Goal: Information Seeking & Learning: Learn about a topic

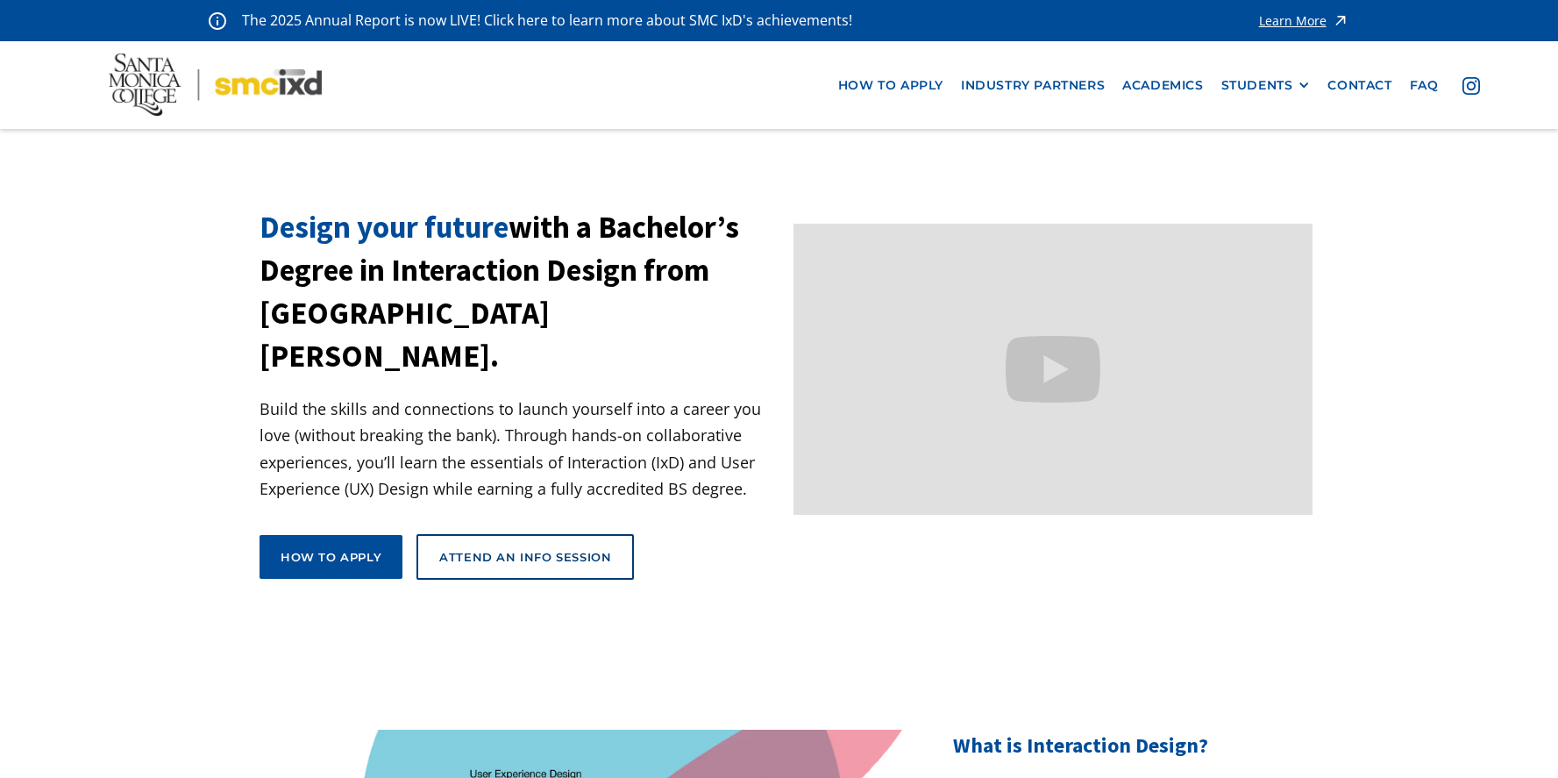
click at [1314, 29] on link "Learn More" at bounding box center [1304, 21] width 90 height 24
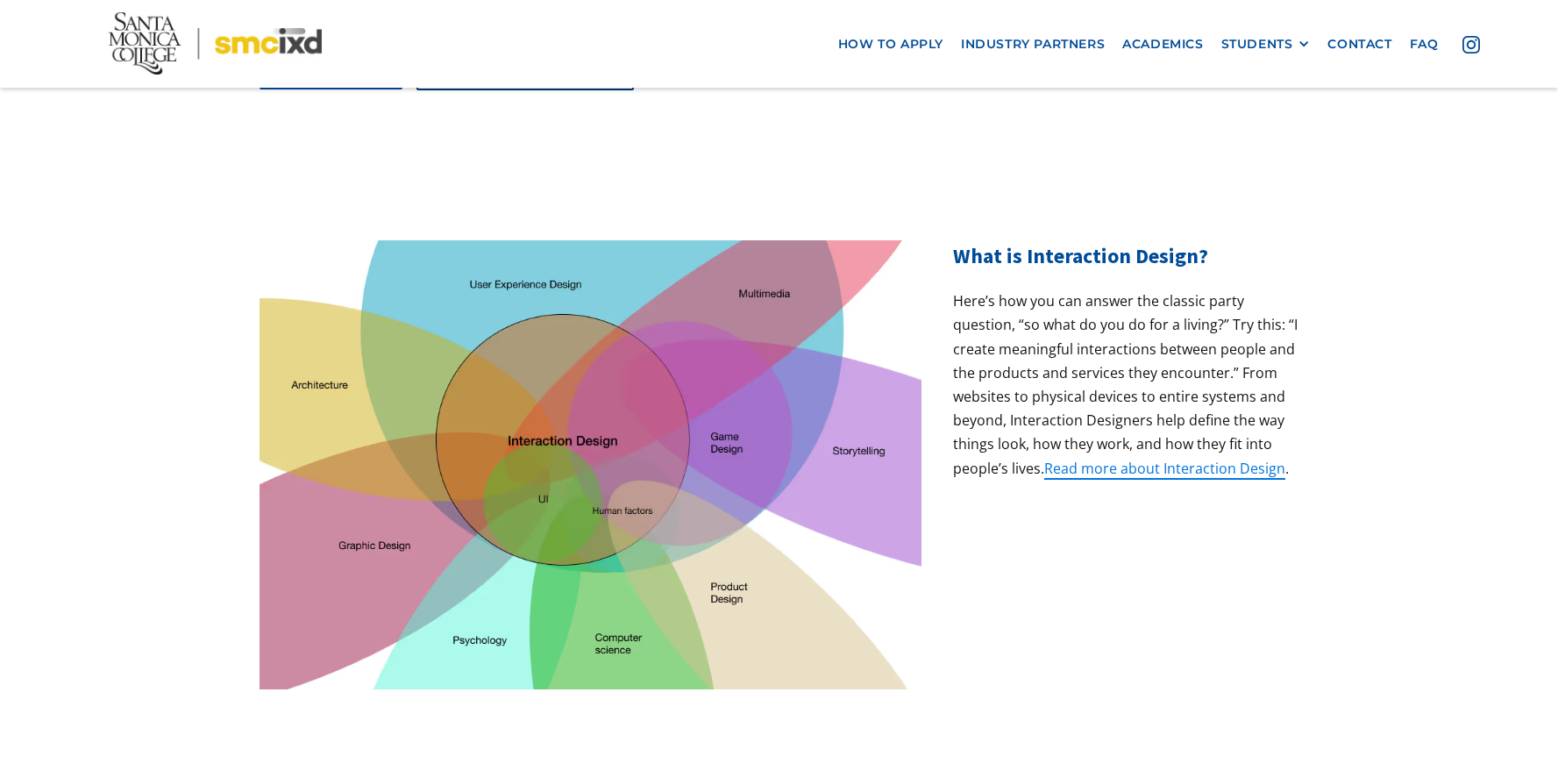
scroll to position [490, 0]
click at [841, 423] on img at bounding box center [590, 463] width 662 height 449
click at [511, 421] on img at bounding box center [590, 463] width 662 height 449
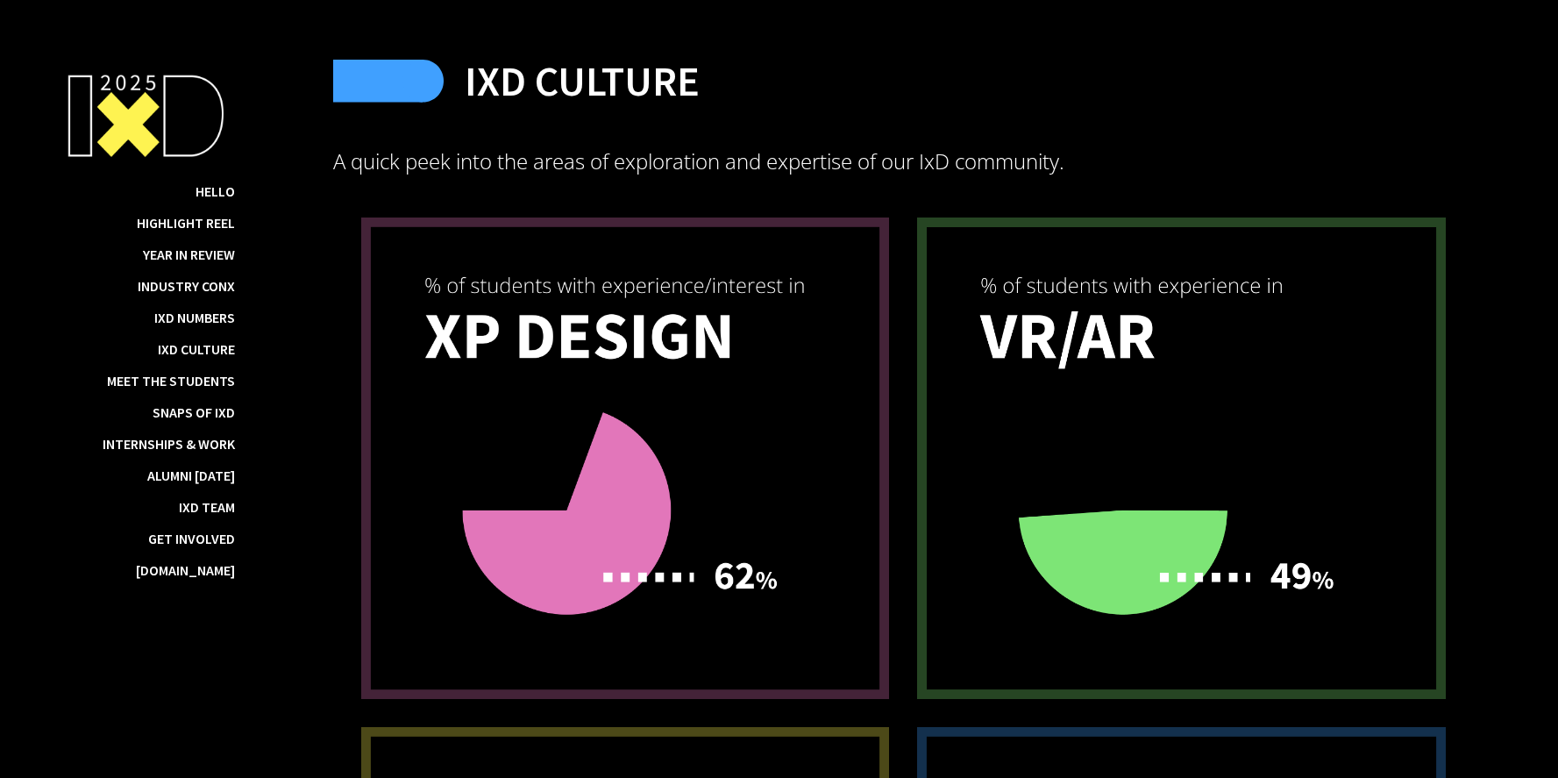
scroll to position [10923, 0]
click at [947, 335] on img at bounding box center [1181, 457] width 529 height 481
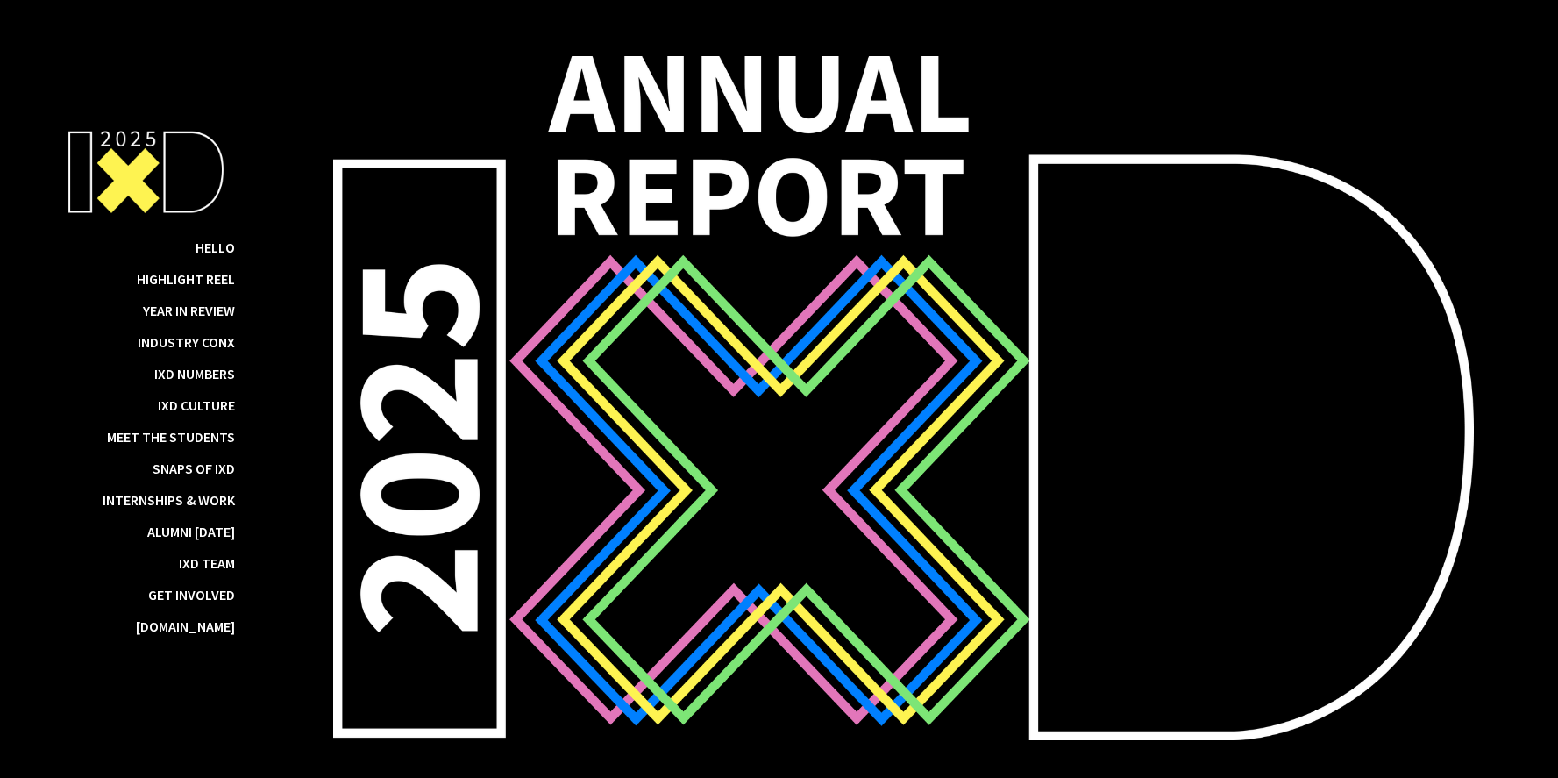
scroll to position [227, 0]
